Goal: Information Seeking & Learning: Learn about a topic

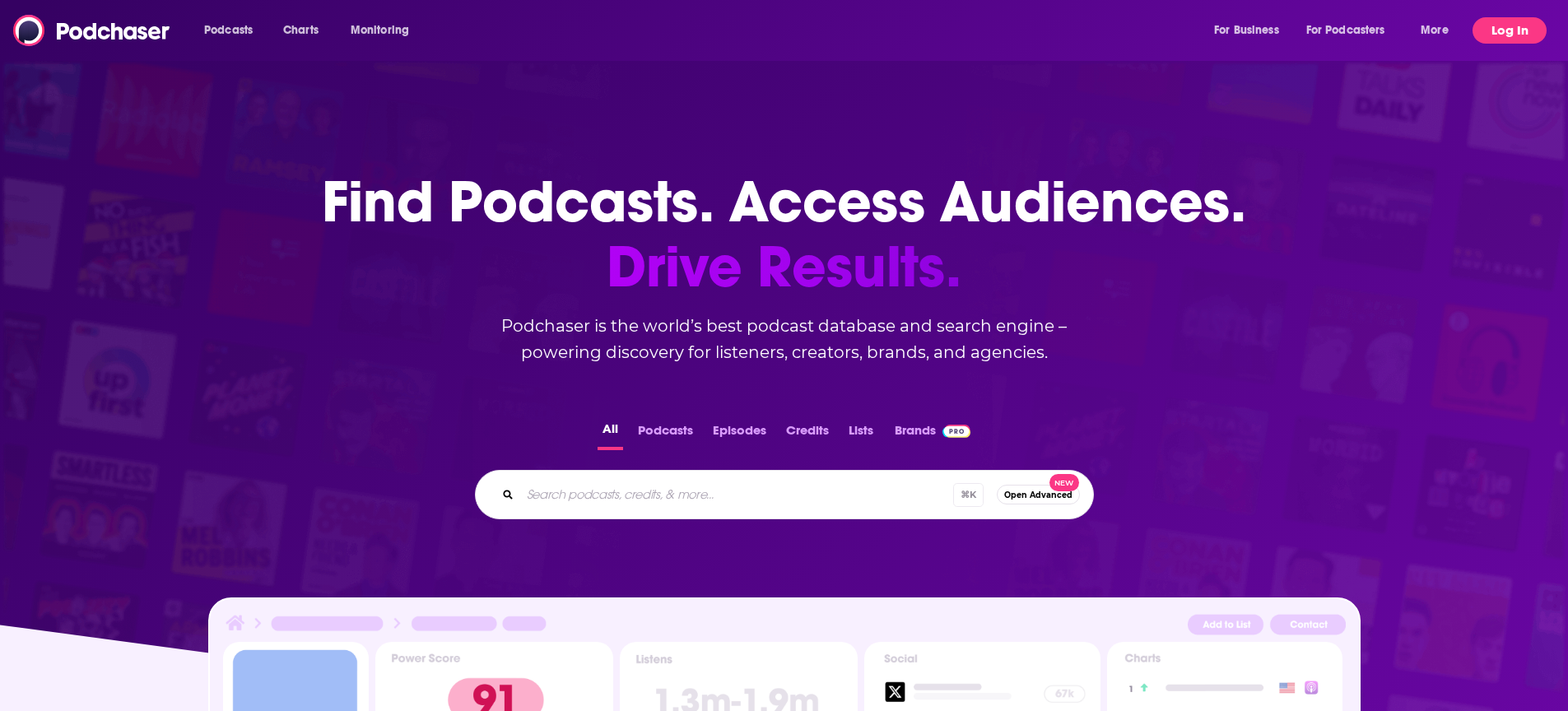
click at [1518, 20] on button "Log In" at bounding box center [1509, 30] width 74 height 26
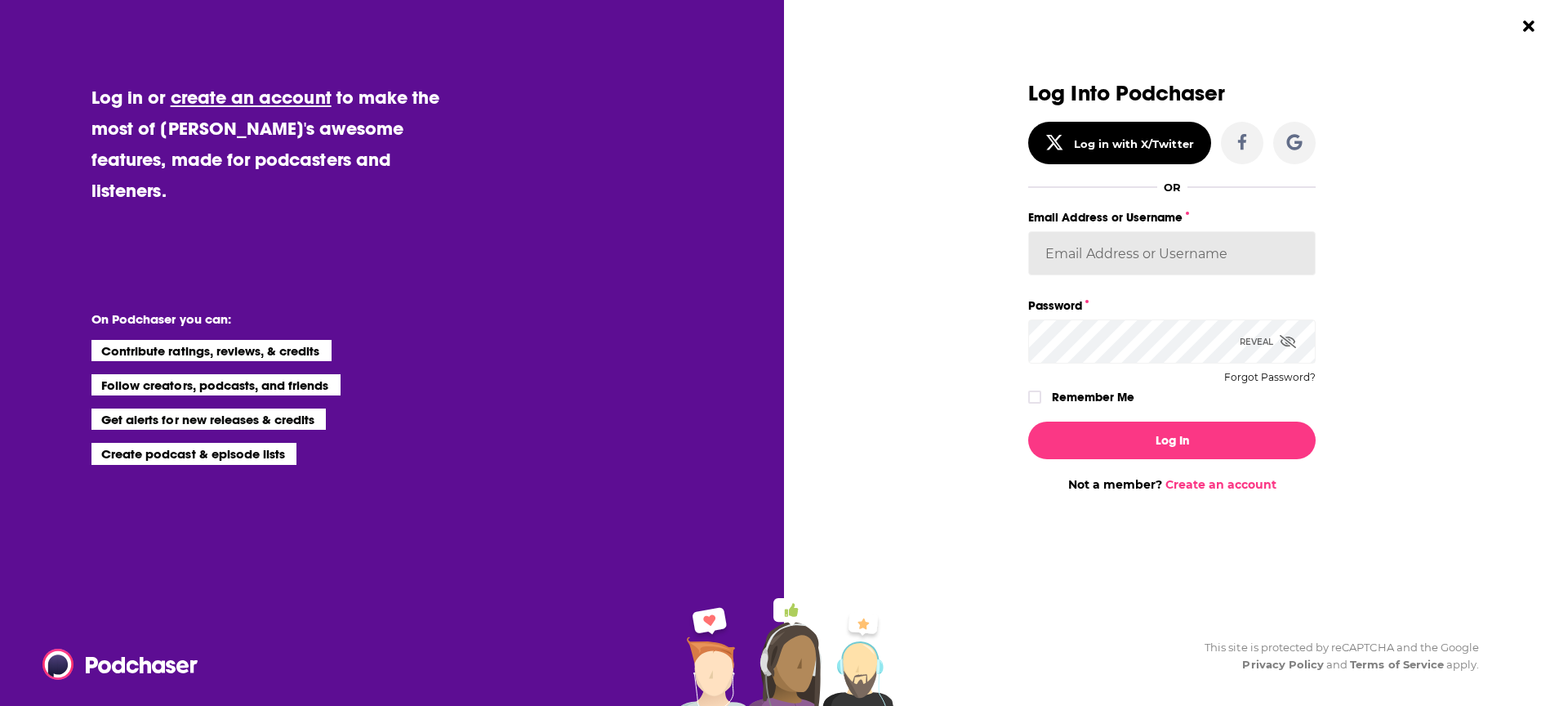
type input "[EMAIL_ADDRESS][DOMAIN_NAME]"
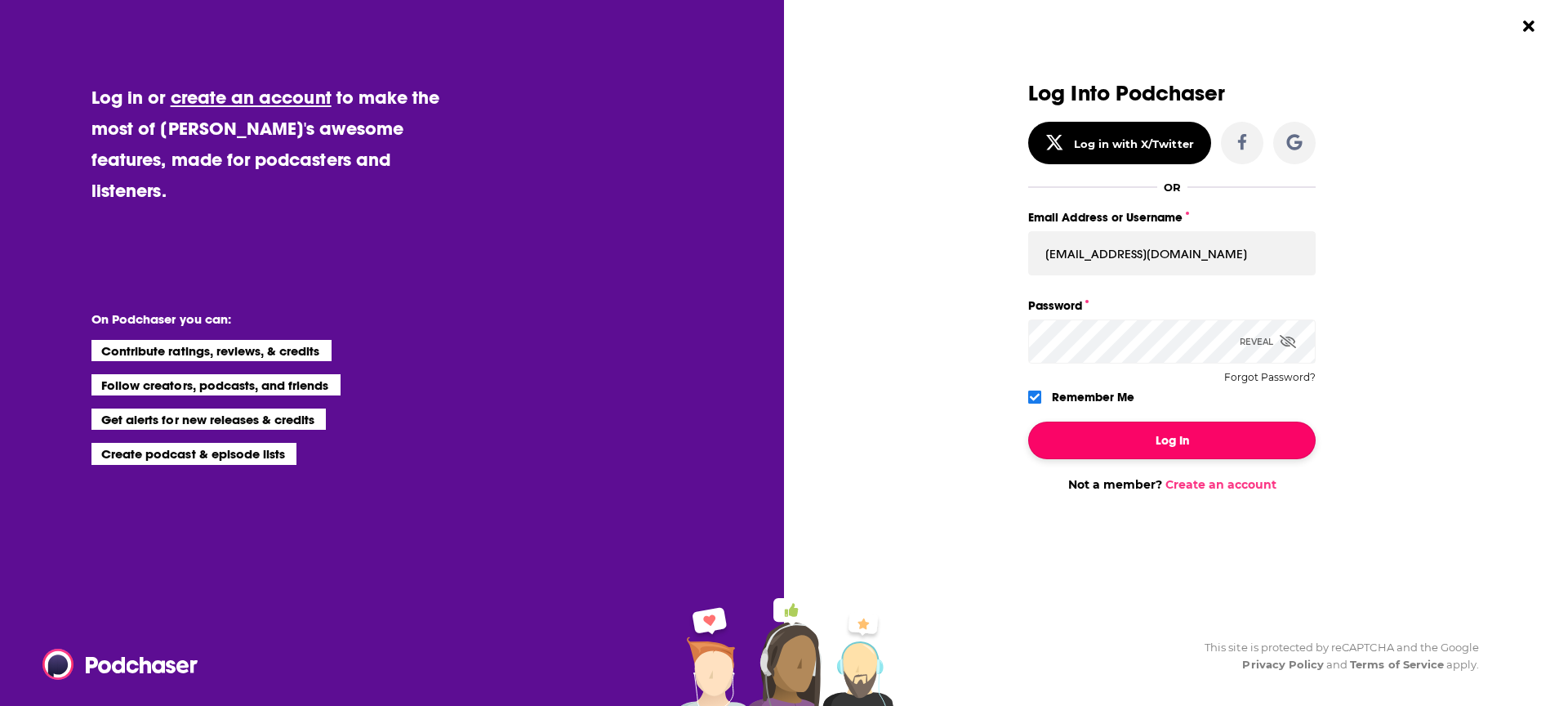
click at [1080, 443] on button "Log In" at bounding box center [1171, 440] width 288 height 37
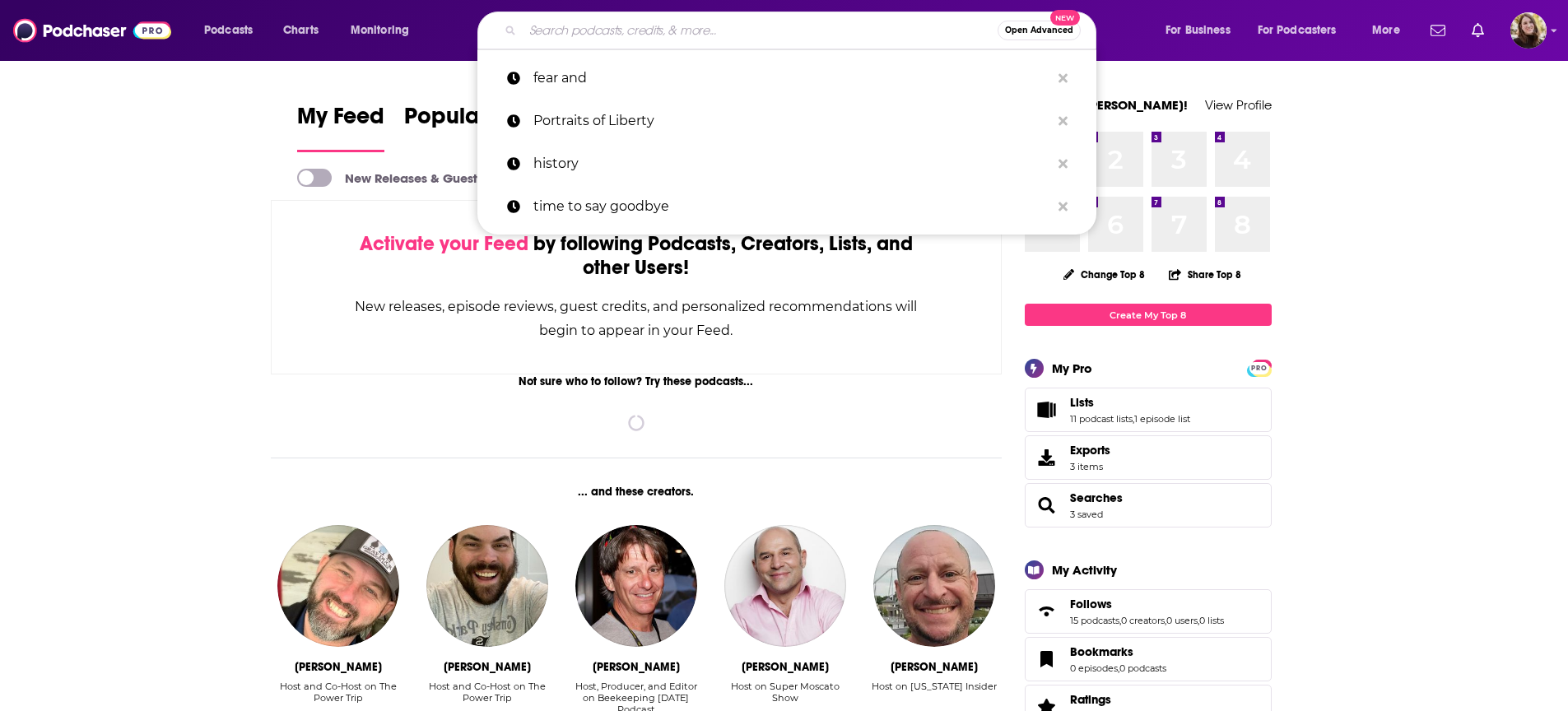
click at [616, 23] on input "Search podcasts, credits, & more..." at bounding box center [760, 30] width 475 height 26
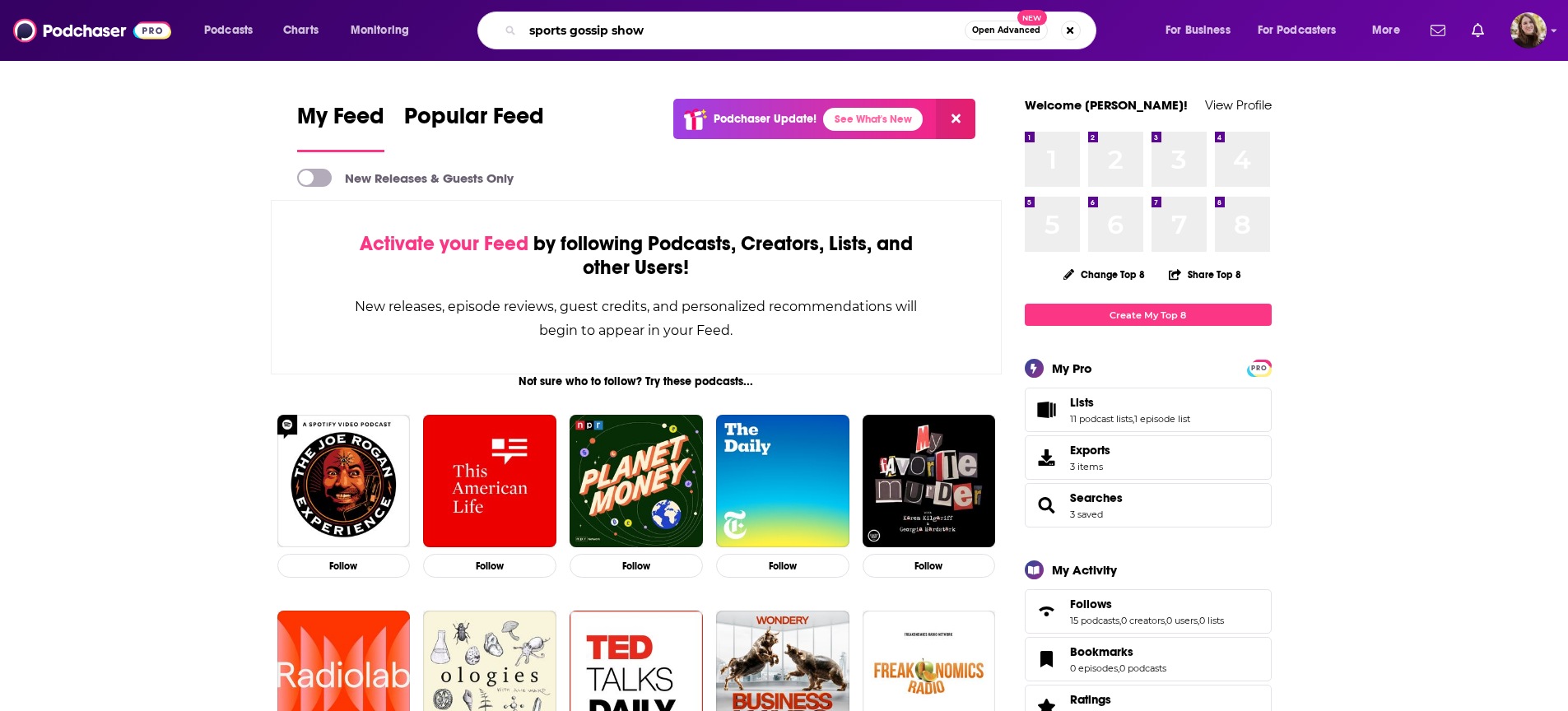
type input "sports gossip show"
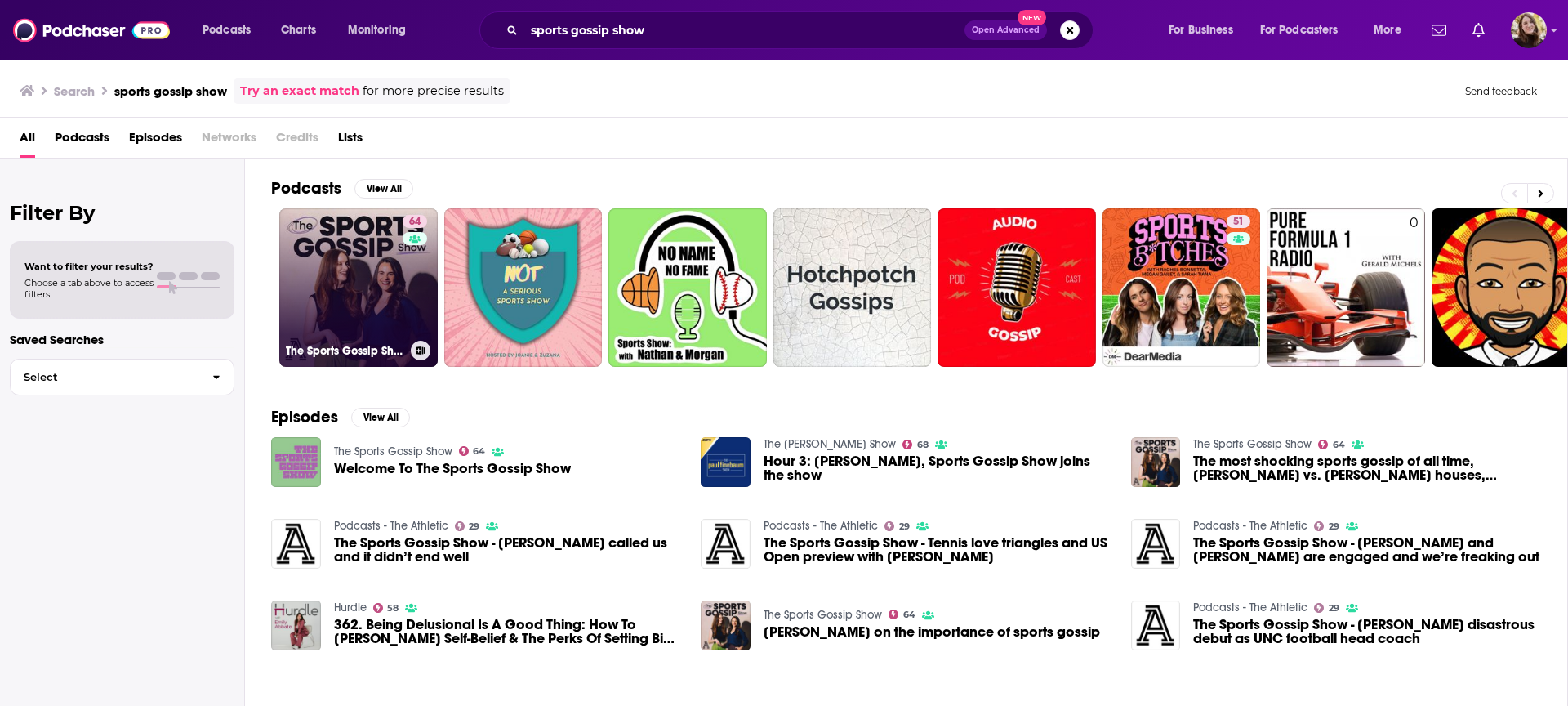
click at [364, 245] on link "64 The Sports Gossip Show" at bounding box center [358, 287] width 158 height 158
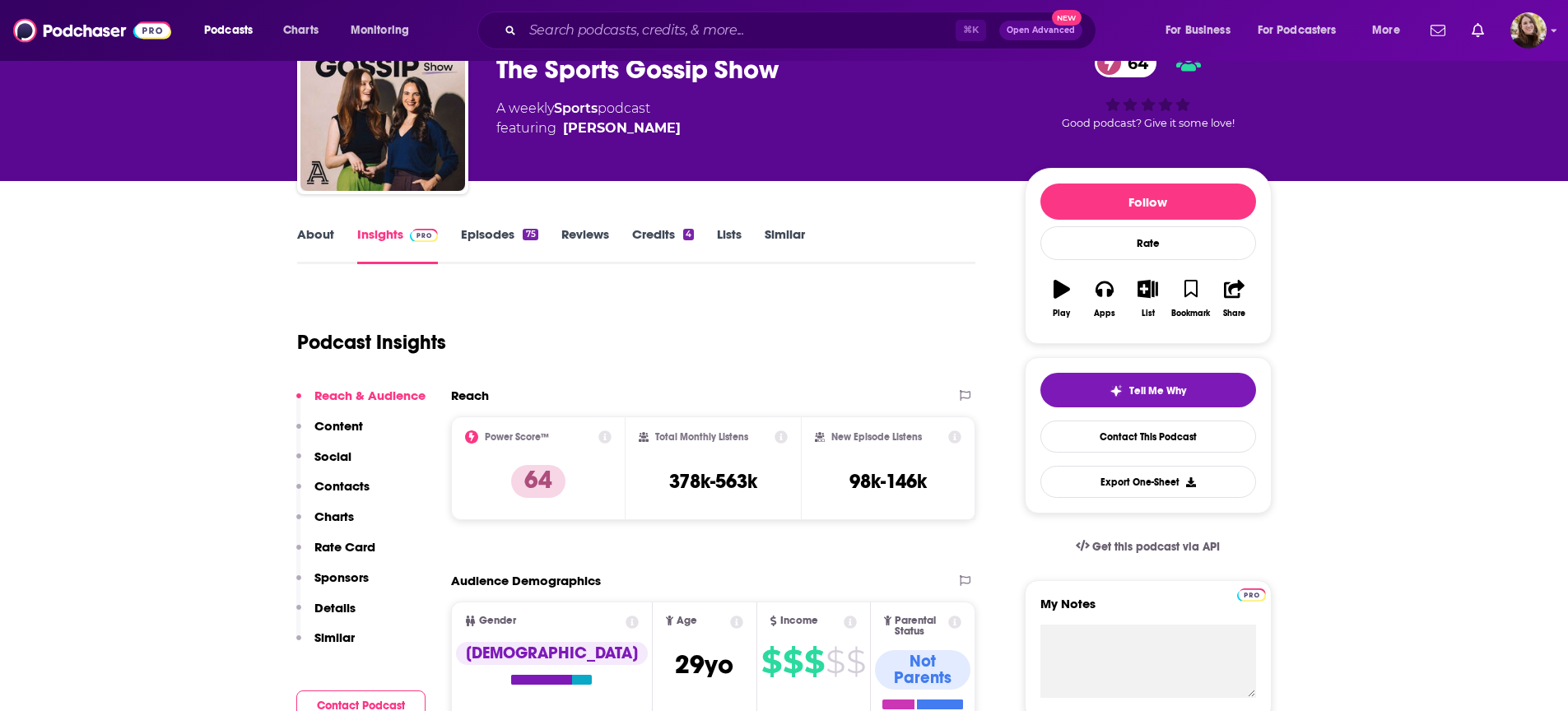
scroll to position [162, 0]
